Goal: Task Accomplishment & Management: Use online tool/utility

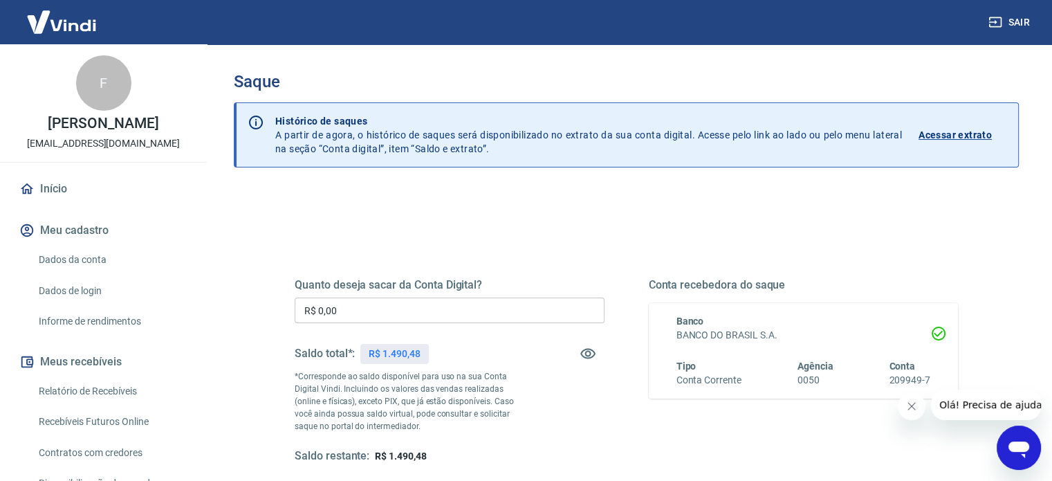
click at [897, 228] on div "Quanto deseja sacar da Conta Digital? R$ 0,00 ​ Saldo total*: R$ 1.490,48 *Corr…" at bounding box center [626, 378] width 697 height 322
click at [363, 312] on input "R$ 0,00" at bounding box center [450, 310] width 310 height 26
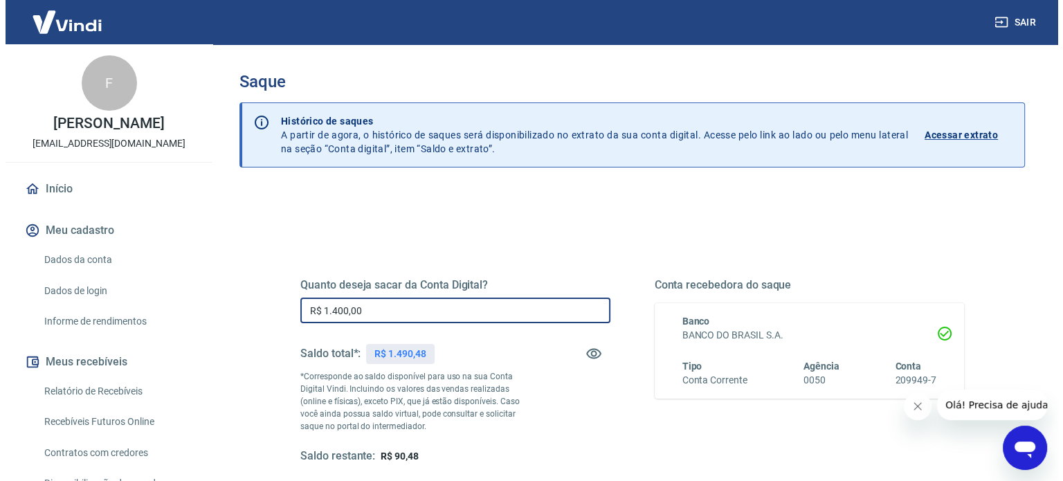
scroll to position [202, 0]
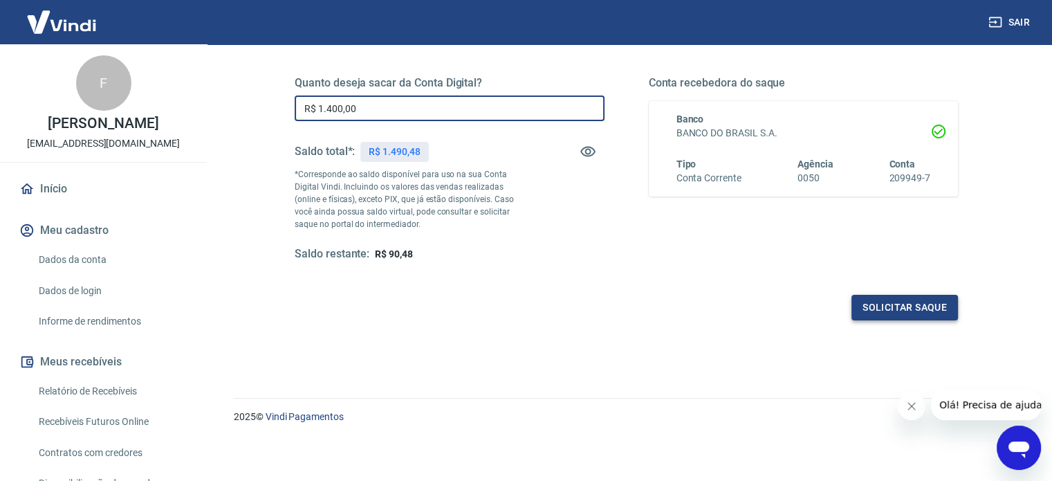
type input "R$ 1.400,00"
click at [861, 309] on button "Solicitar saque" at bounding box center [905, 308] width 107 height 26
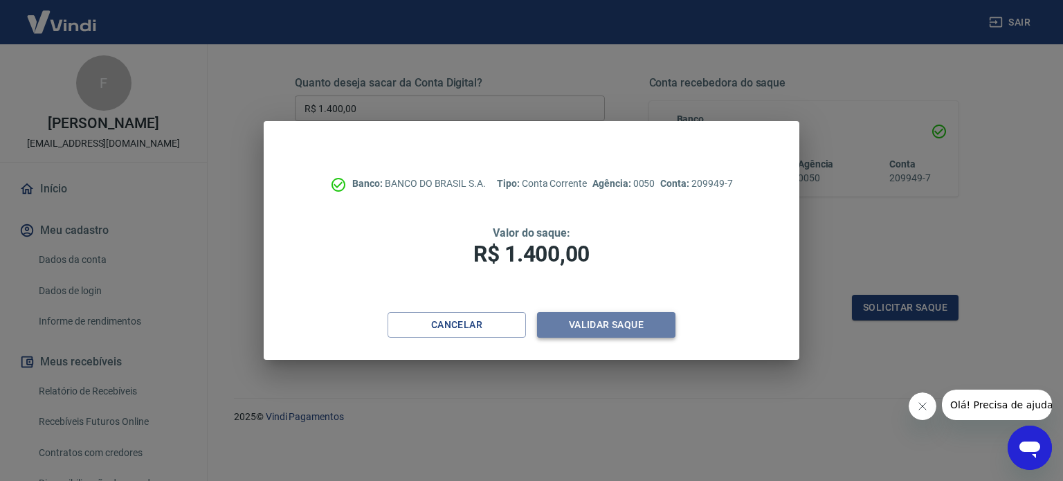
click at [603, 324] on button "Validar saque" at bounding box center [606, 325] width 138 height 26
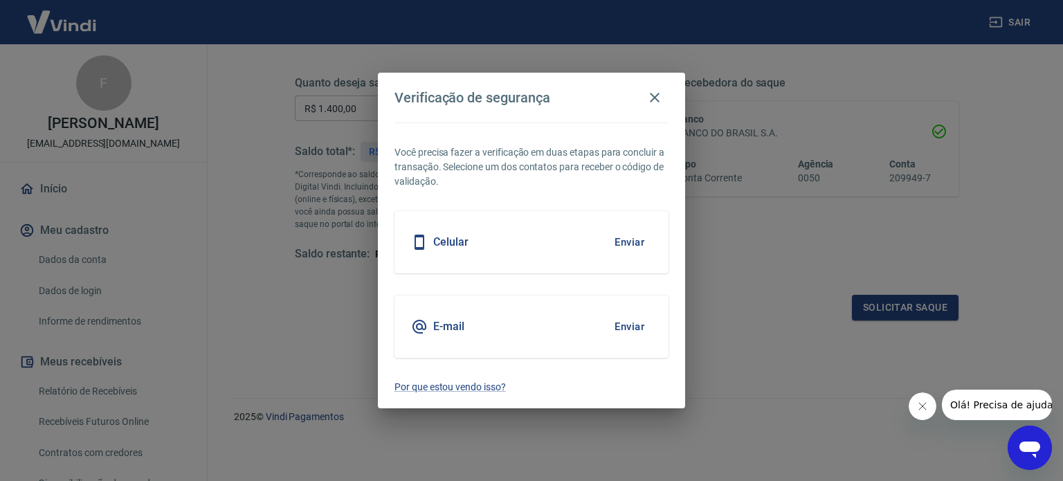
click at [625, 232] on button "Enviar" at bounding box center [629, 242] width 45 height 29
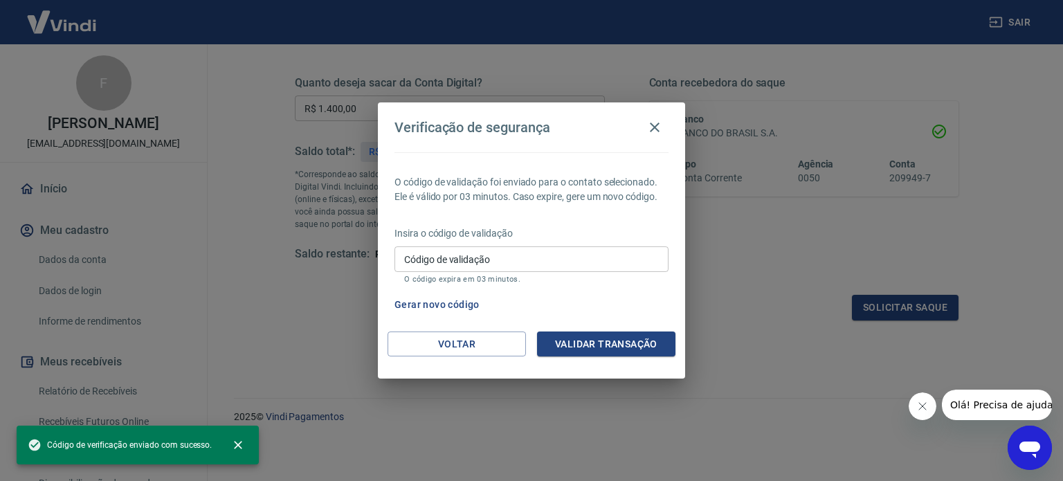
click at [417, 260] on input "Código de validação" at bounding box center [531, 259] width 274 height 26
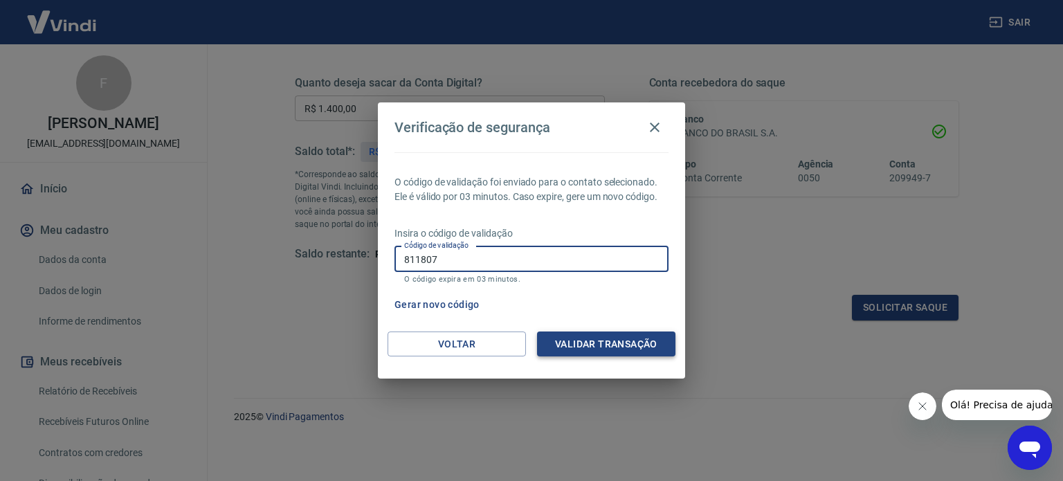
type input "811807"
click at [602, 337] on button "Validar transação" at bounding box center [606, 344] width 138 height 26
